Goal: Transaction & Acquisition: Download file/media

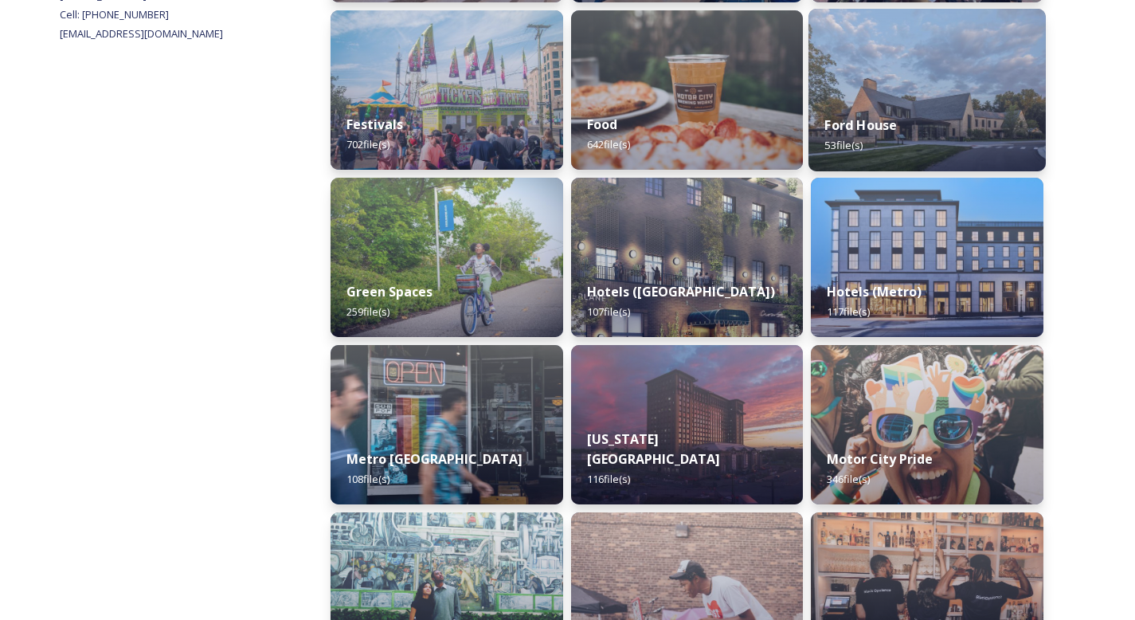
scroll to position [747, 0]
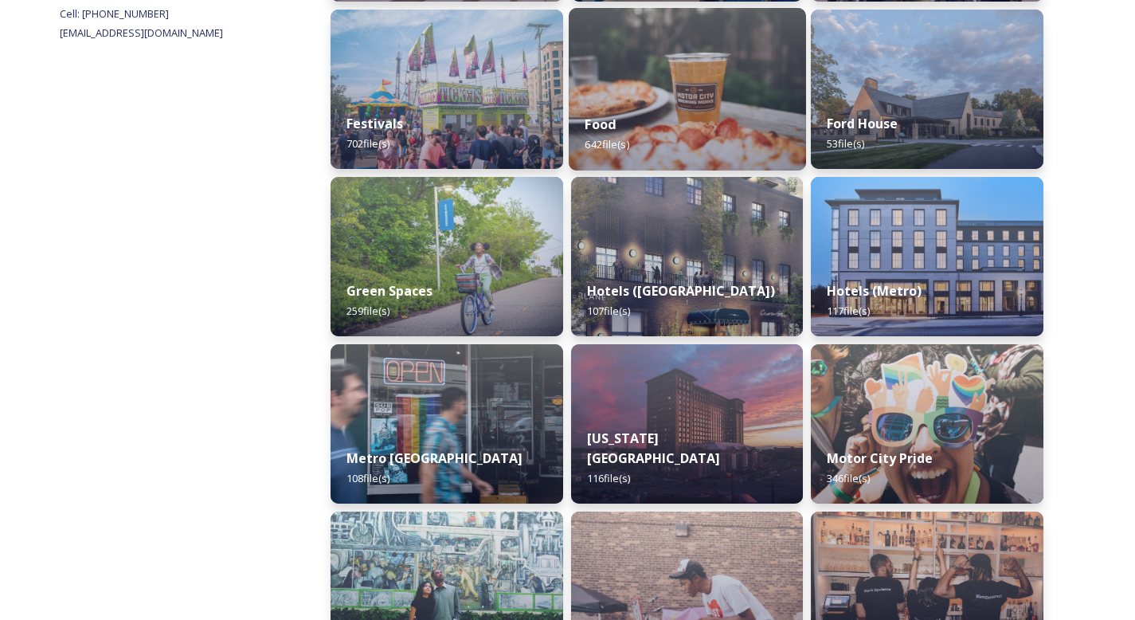
click at [676, 127] on div "Food 642 file(s)" at bounding box center [687, 134] width 237 height 72
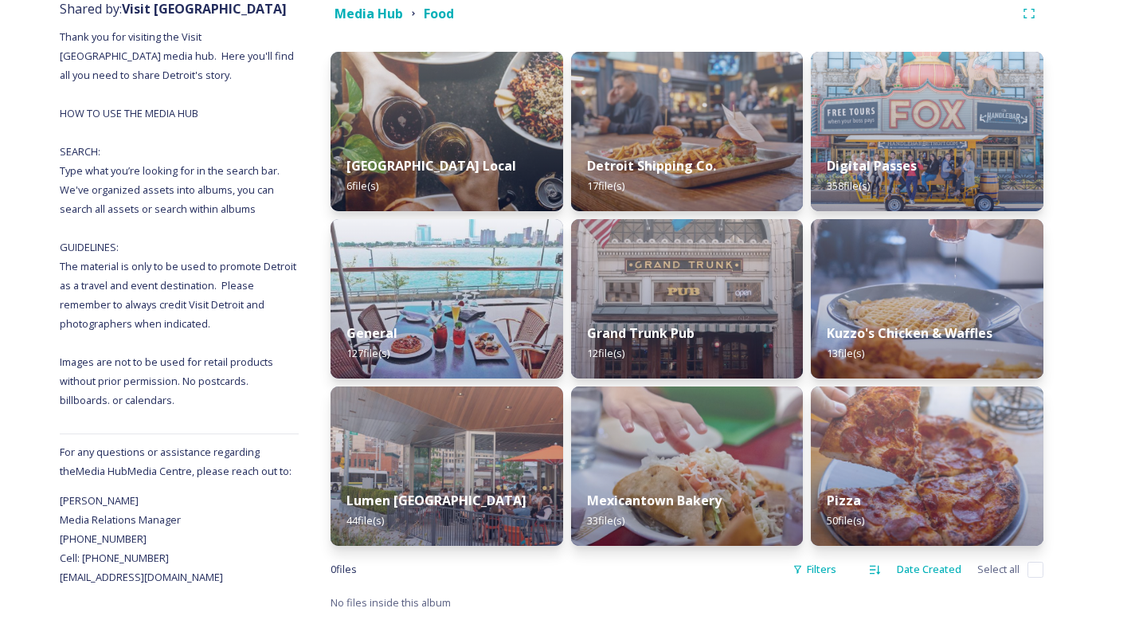
scroll to position [200, 0]
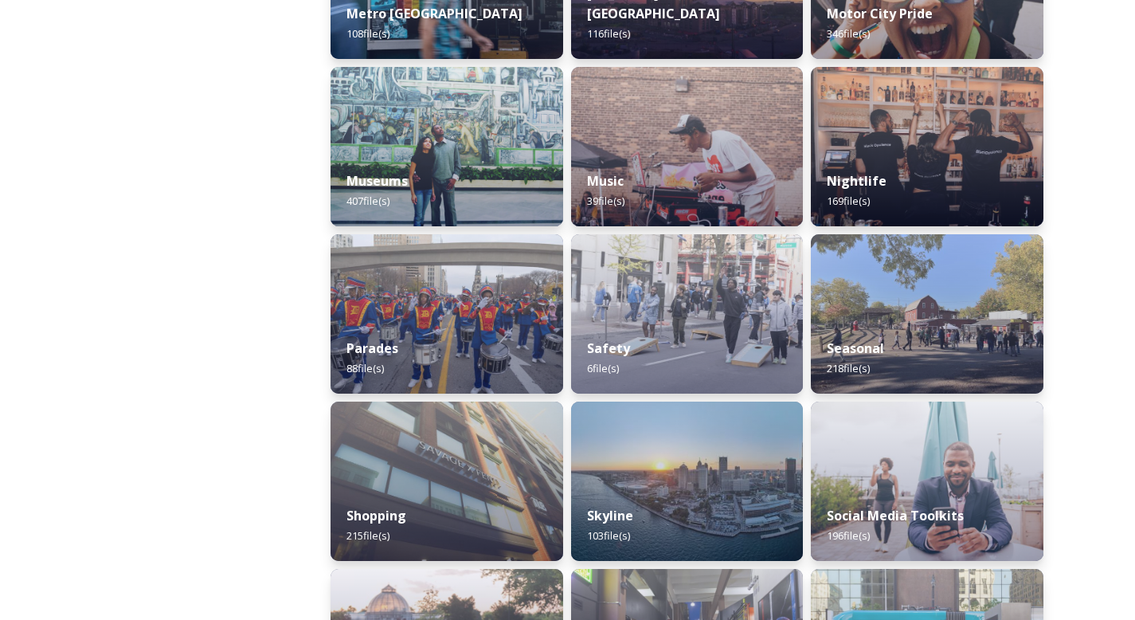
scroll to position [1418, 0]
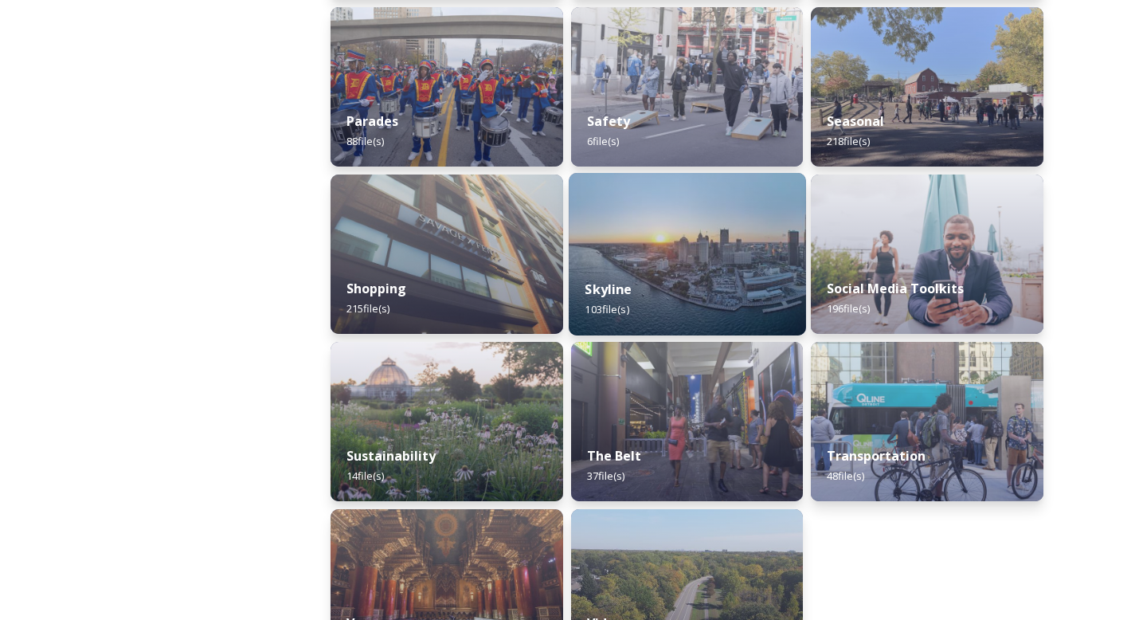
click at [703, 225] on img at bounding box center [687, 254] width 237 height 162
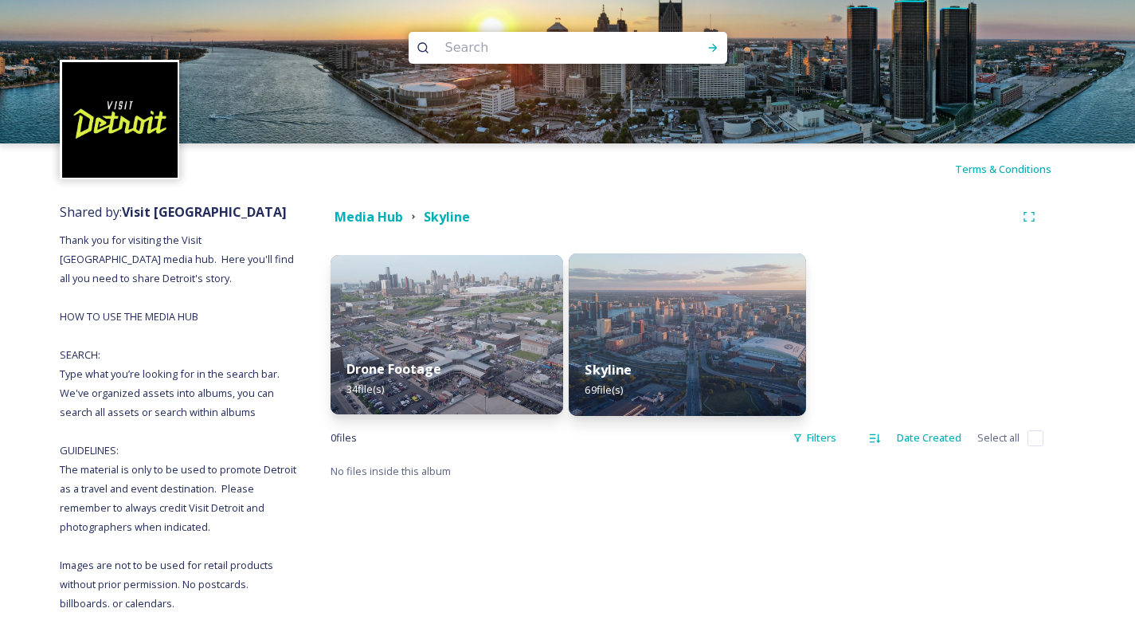
click at [697, 328] on img at bounding box center [687, 334] width 237 height 162
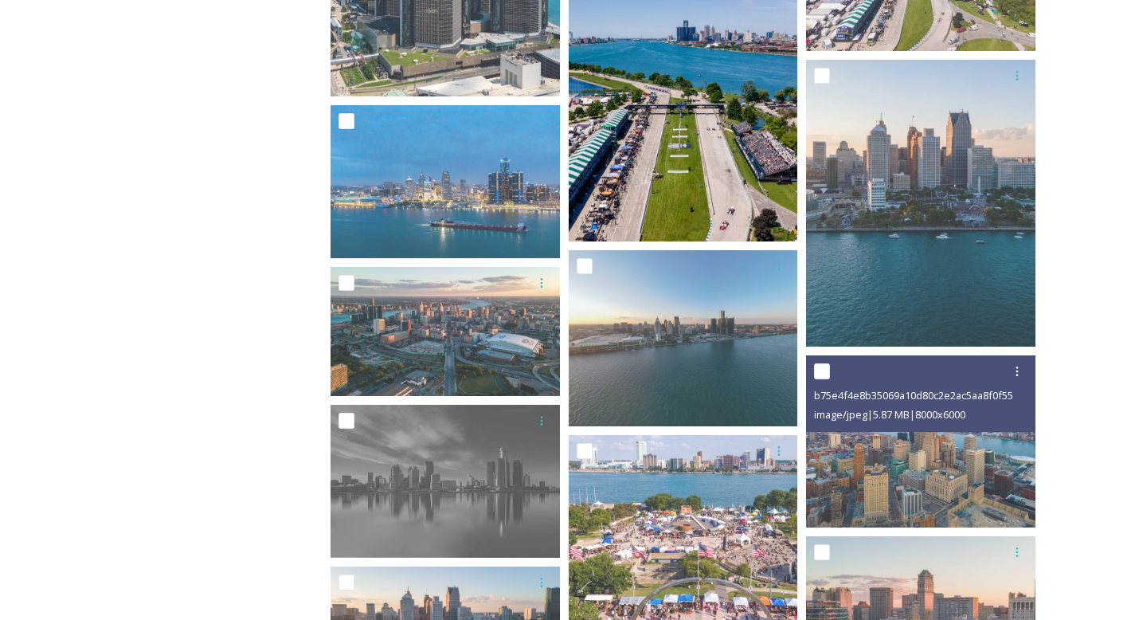
scroll to position [1913, 0]
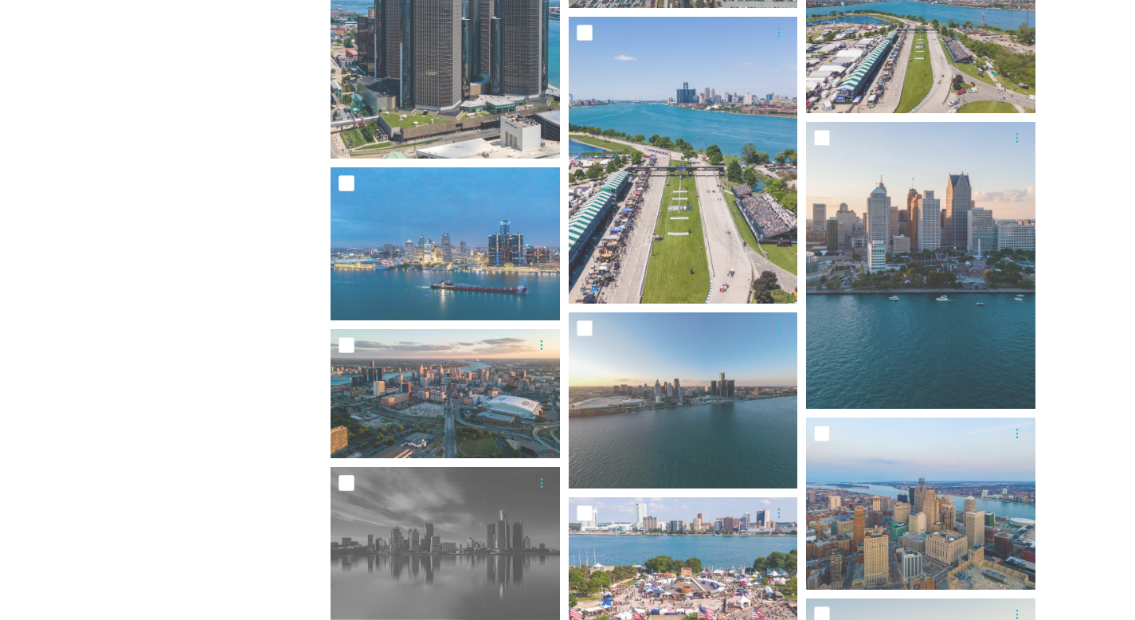
scroll to position [1785, 0]
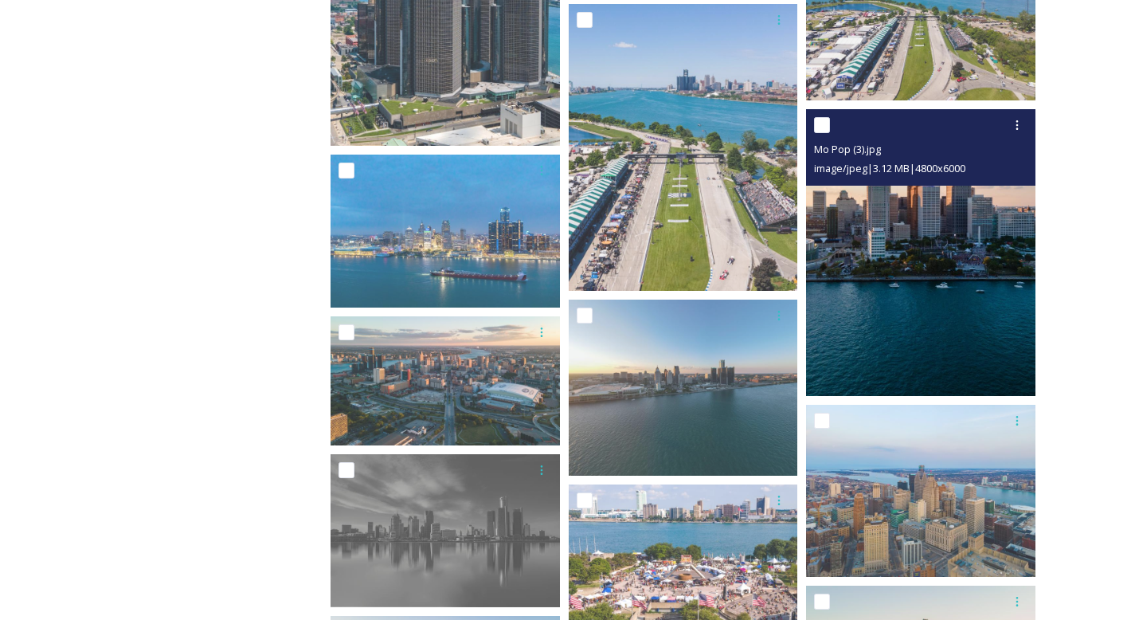
click at [938, 311] on img at bounding box center [920, 252] width 229 height 287
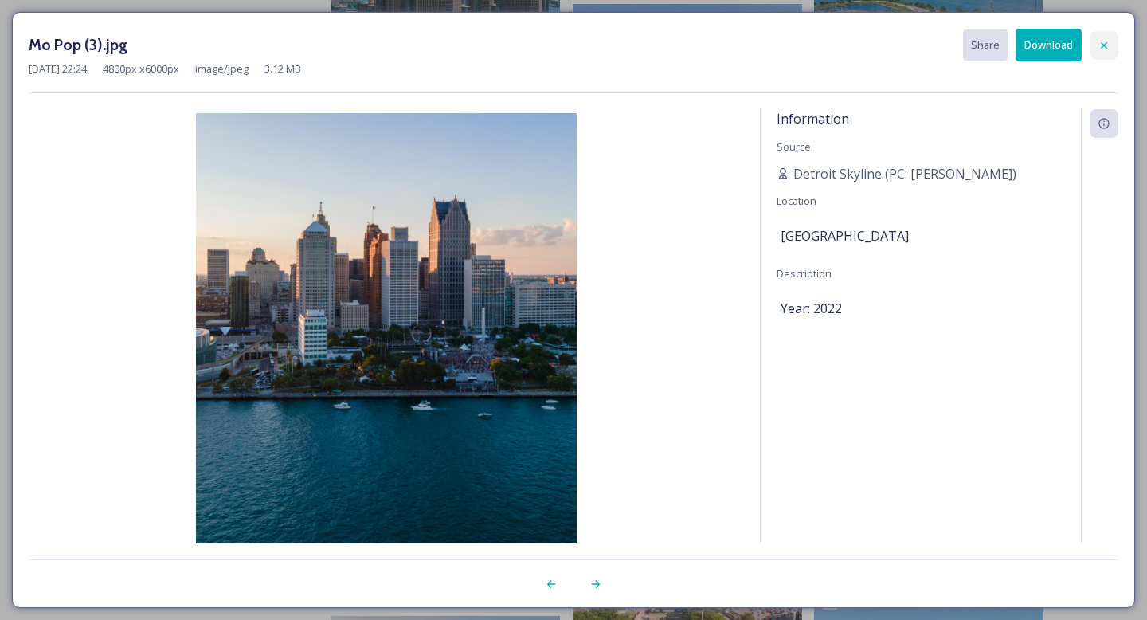
click at [1106, 53] on div at bounding box center [1103, 45] width 29 height 29
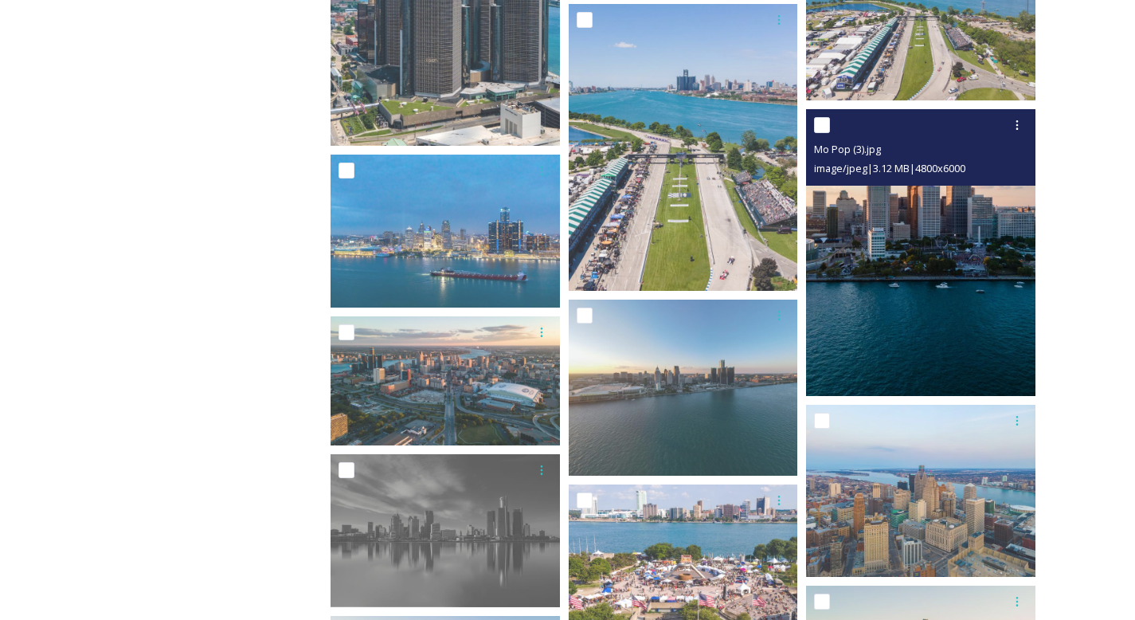
click at [974, 283] on img at bounding box center [920, 252] width 229 height 287
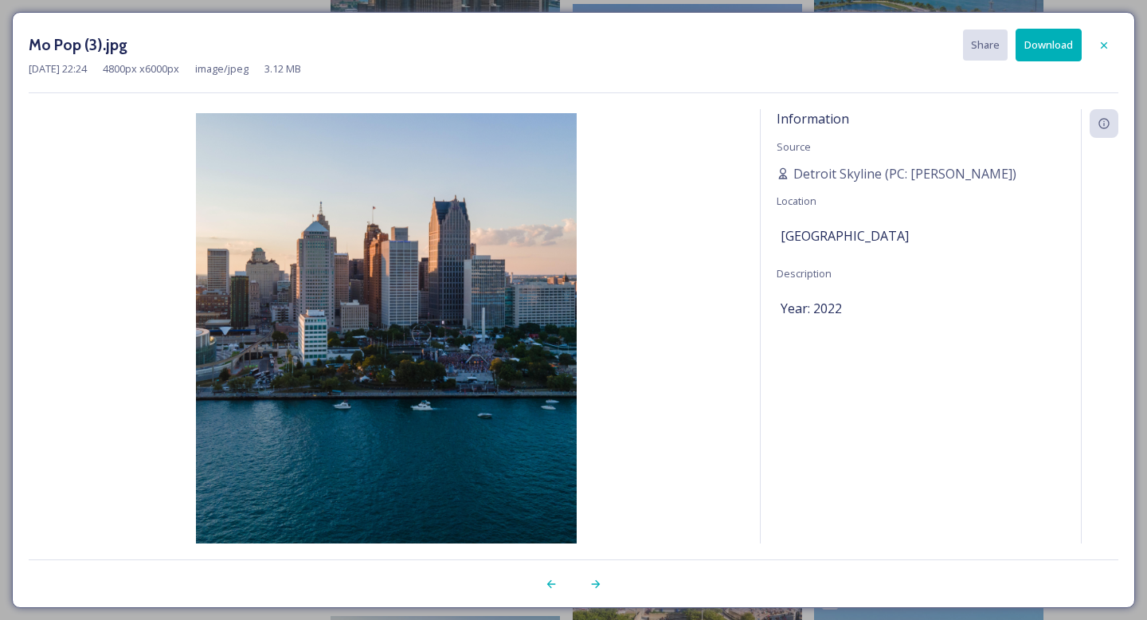
click at [1032, 51] on button "Download" at bounding box center [1048, 45] width 66 height 33
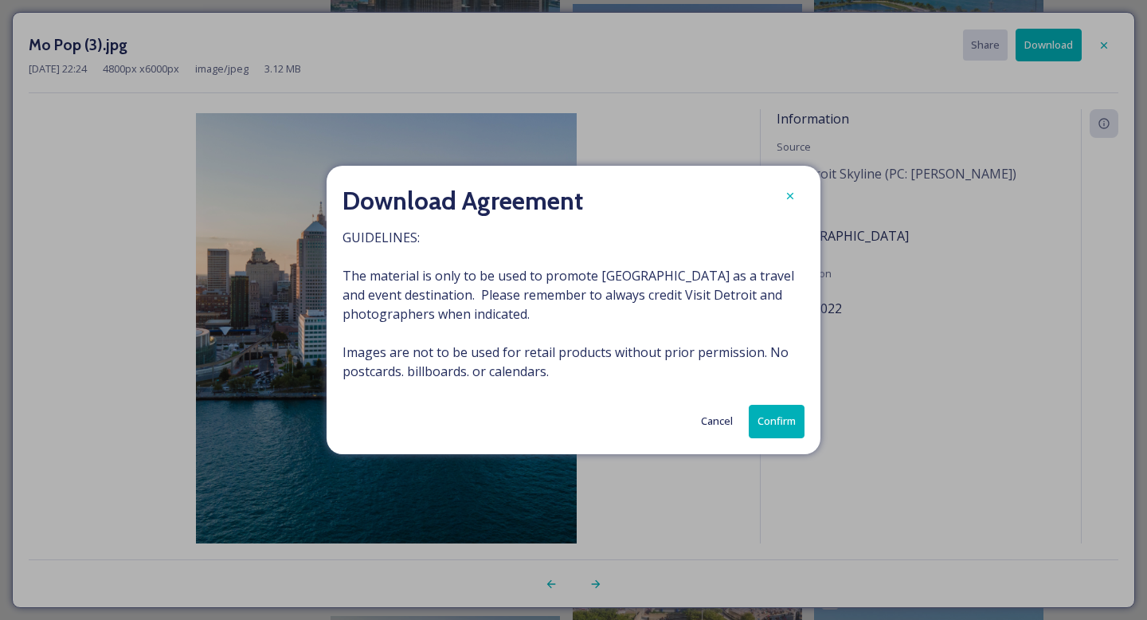
click at [772, 432] on button "Confirm" at bounding box center [777, 421] width 56 height 33
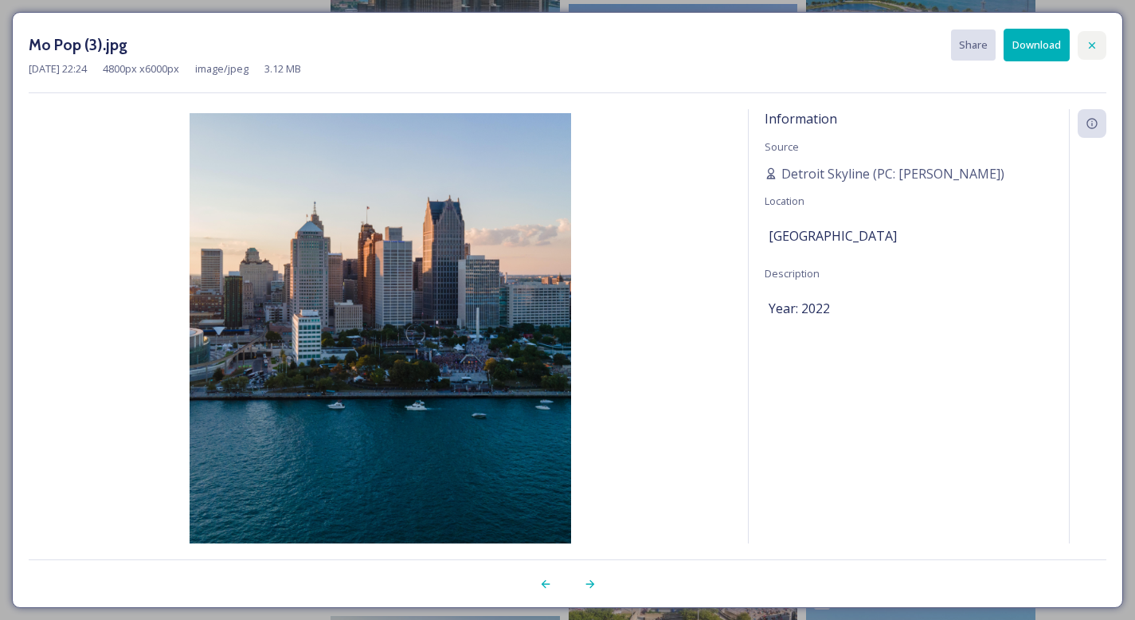
click at [1087, 39] on icon at bounding box center [1091, 45] width 13 height 13
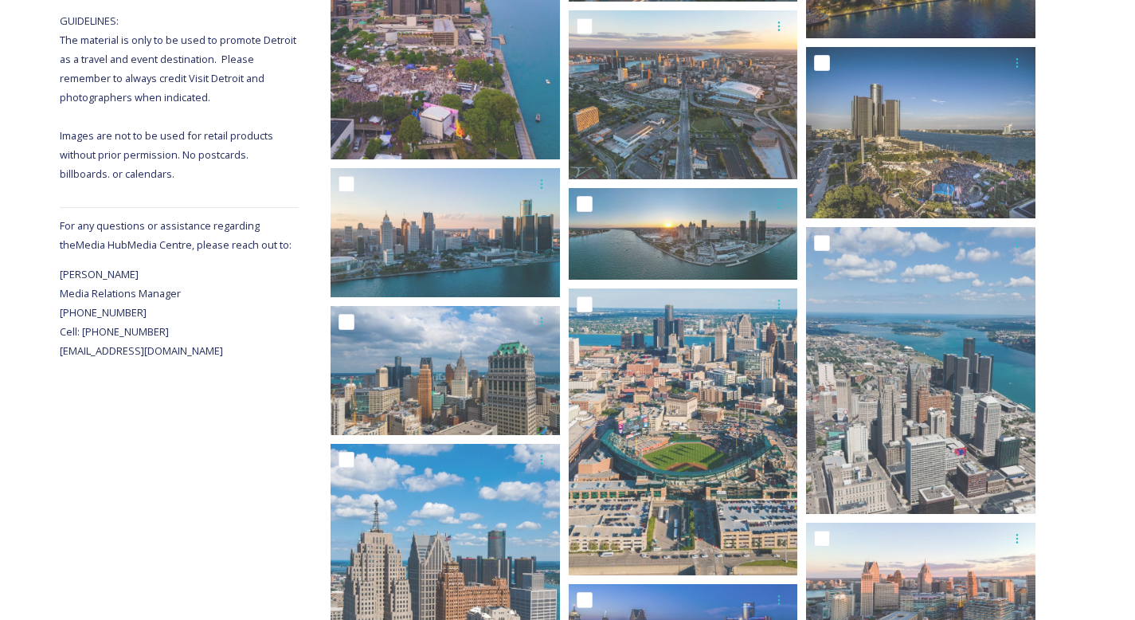
scroll to position [0, 0]
